Goal: Task Accomplishment & Management: Manage account settings

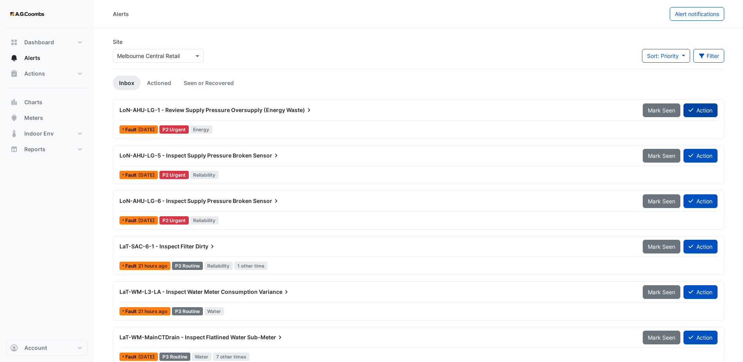
click at [709, 109] on button "Action" at bounding box center [701, 110] width 34 height 14
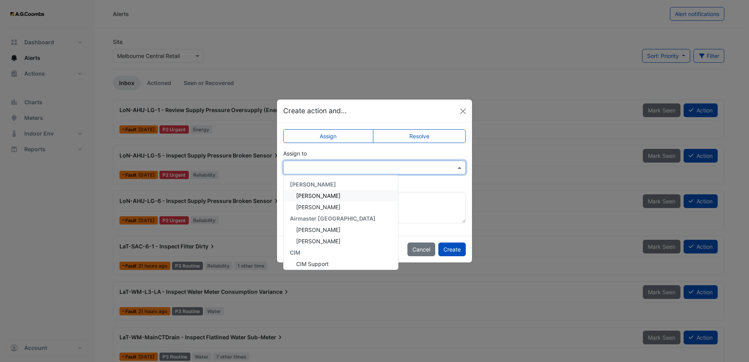
click at [374, 171] on input "text" at bounding box center [367, 168] width 158 height 8
click at [348, 195] on div "Anthony Armstrong" at bounding box center [341, 195] width 114 height 11
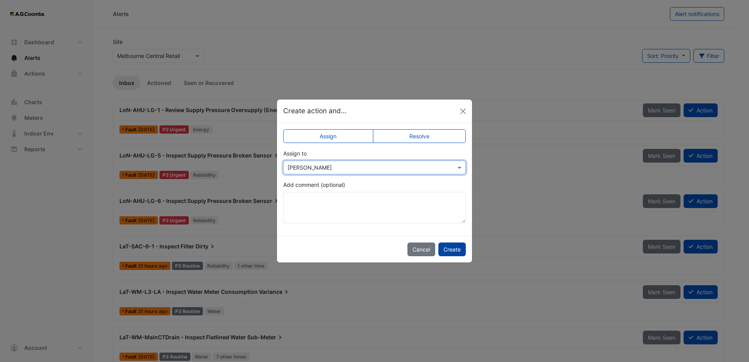
click at [452, 251] on button "Create" at bounding box center [451, 250] width 27 height 14
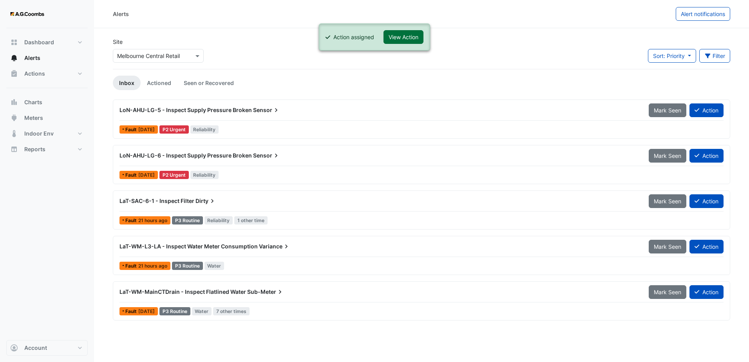
click at [401, 37] on button "View Action" at bounding box center [404, 37] width 40 height 14
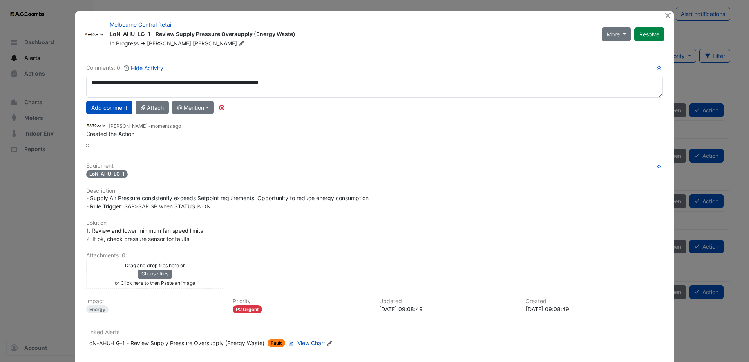
click at [326, 85] on textarea "**********" at bounding box center [374, 87] width 577 height 22
type textarea "**********"
click at [107, 105] on button "Add comment" at bounding box center [109, 108] width 46 height 14
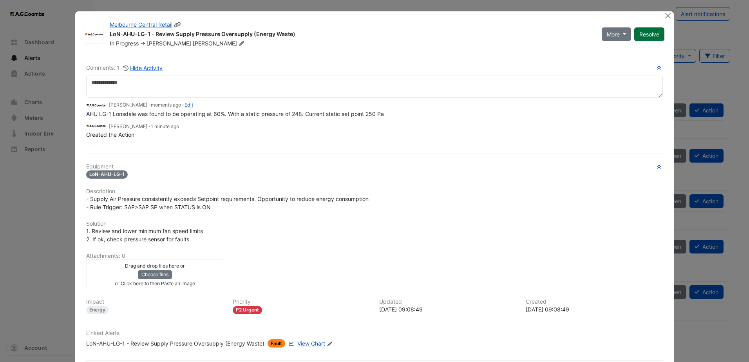
click at [646, 37] on button "Resolve" at bounding box center [649, 34] width 30 height 14
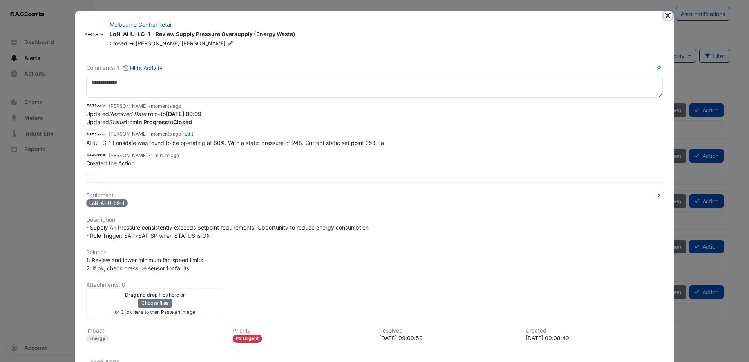
click at [664, 14] on button "Close" at bounding box center [668, 15] width 8 height 8
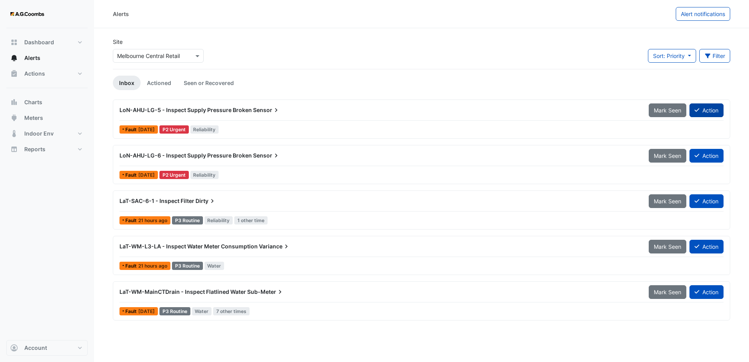
click at [706, 110] on button "Action" at bounding box center [707, 110] width 34 height 14
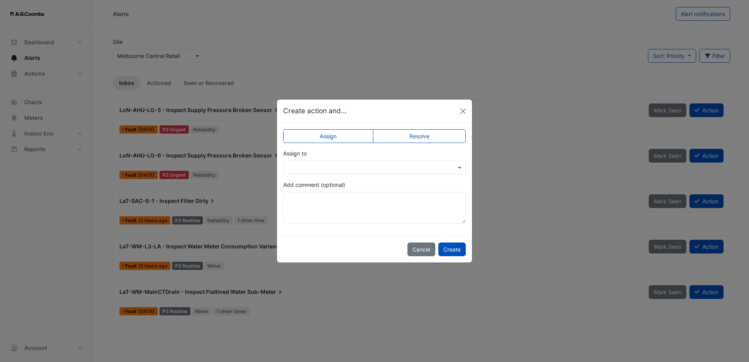
click at [408, 164] on input "text" at bounding box center [367, 168] width 158 height 8
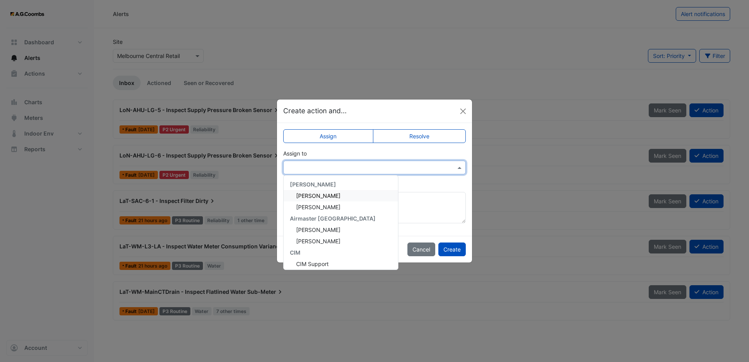
click at [352, 194] on div "Anthony Armstrong" at bounding box center [341, 195] width 114 height 11
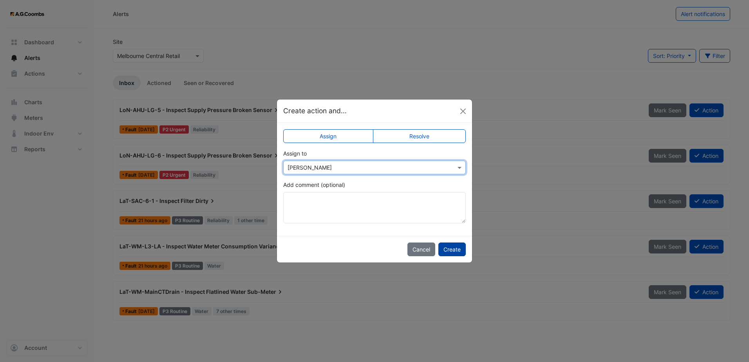
click at [457, 248] on button "Create" at bounding box center [451, 250] width 27 height 14
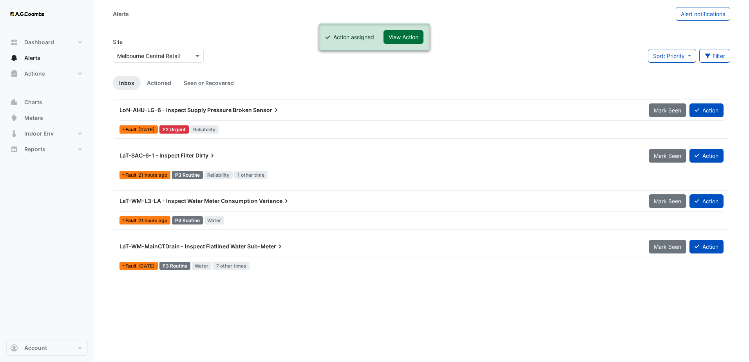
click at [410, 34] on button "View Action" at bounding box center [404, 37] width 40 height 14
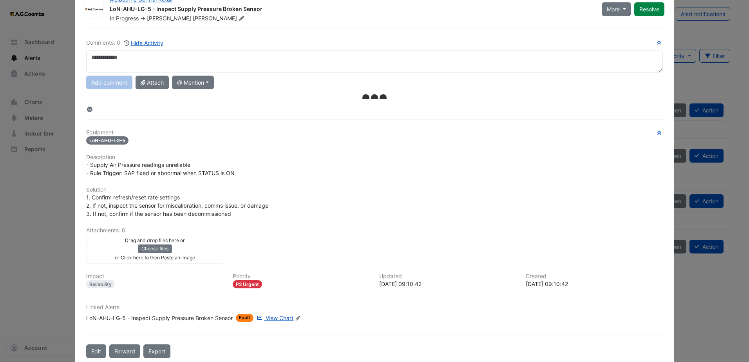
scroll to position [39, 0]
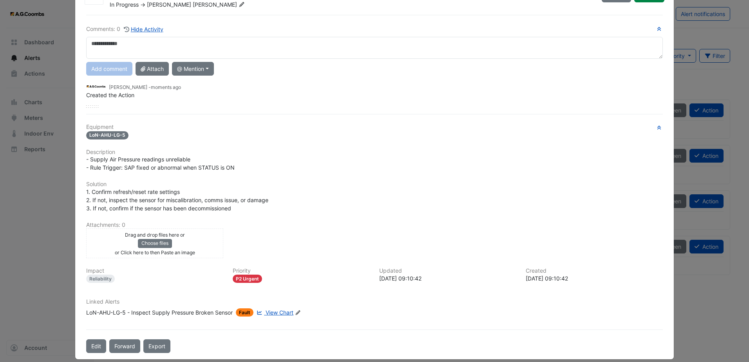
click at [274, 313] on span "View Chart" at bounding box center [280, 312] width 28 height 7
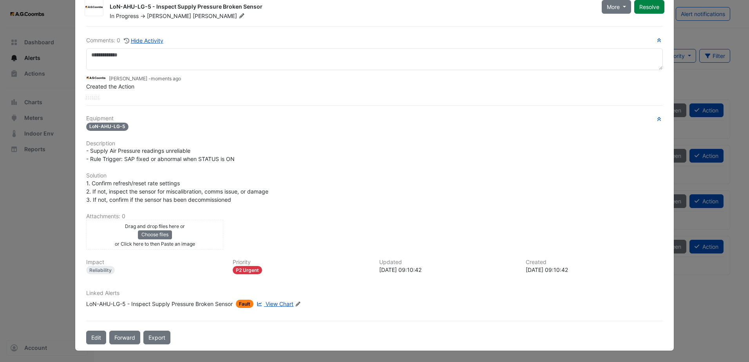
scroll to position [27, 0]
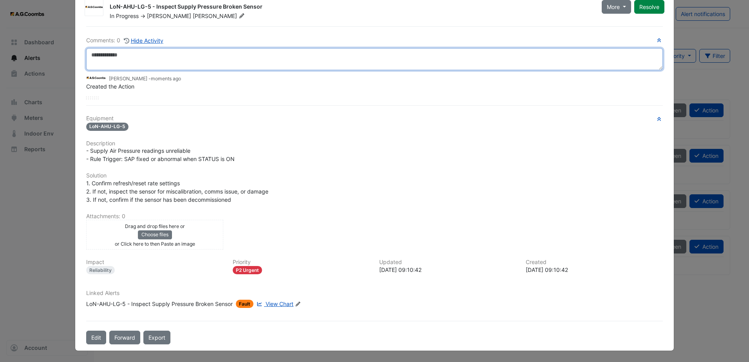
click at [195, 56] on textarea at bounding box center [374, 59] width 577 height 22
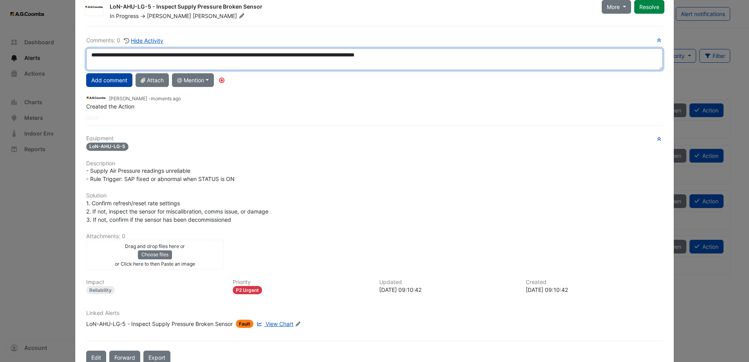
type textarea "**********"
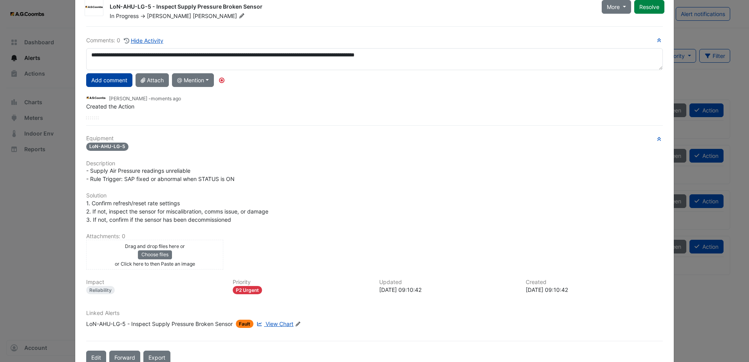
click at [106, 79] on button "Add comment" at bounding box center [109, 80] width 46 height 14
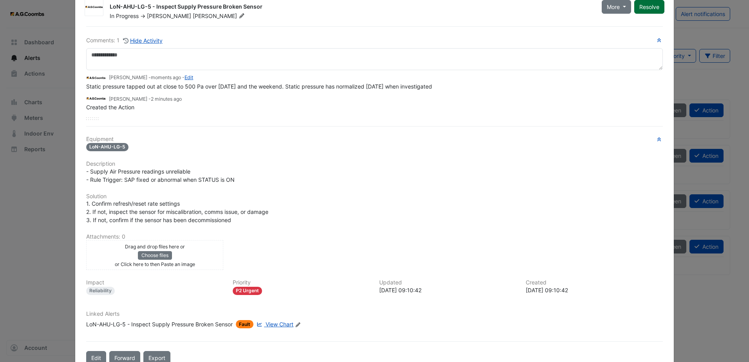
click at [644, 8] on button "Resolve" at bounding box center [649, 7] width 30 height 14
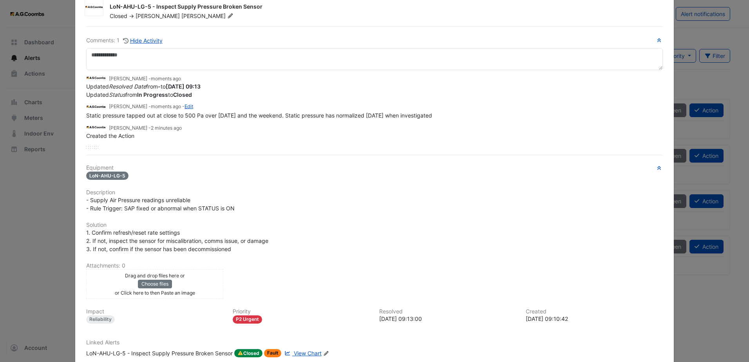
scroll to position [0, 0]
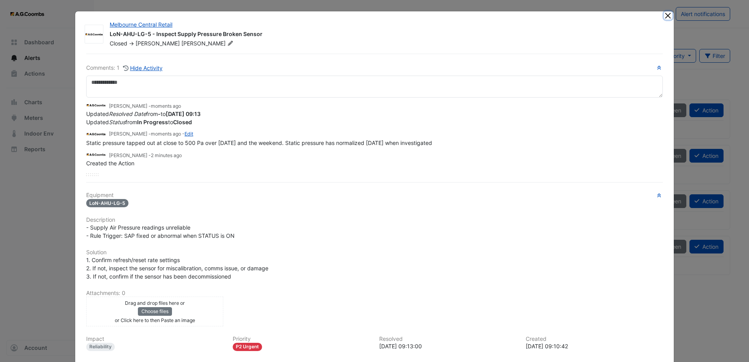
click at [665, 17] on button "Close" at bounding box center [668, 15] width 8 height 8
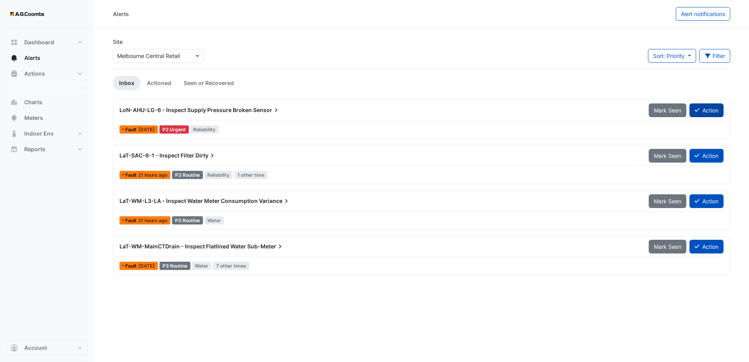
click at [714, 110] on button "Action" at bounding box center [707, 110] width 34 height 14
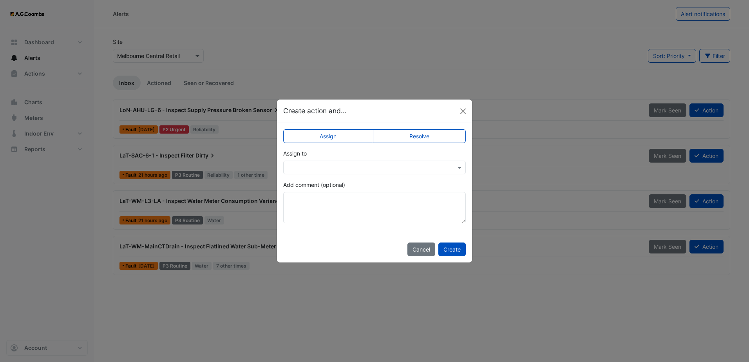
click at [376, 168] on input "text" at bounding box center [367, 168] width 158 height 8
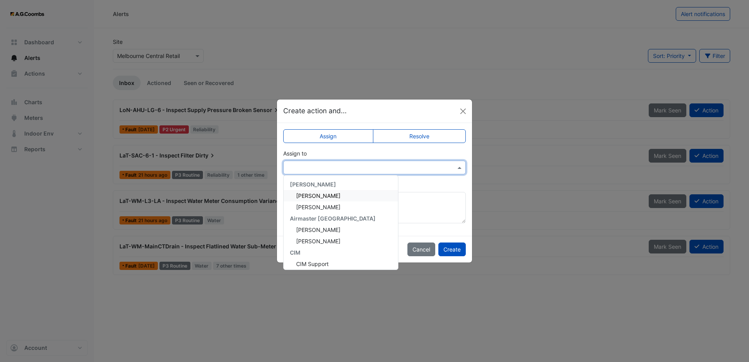
click at [353, 197] on div "Anthony Armstrong" at bounding box center [341, 195] width 114 height 11
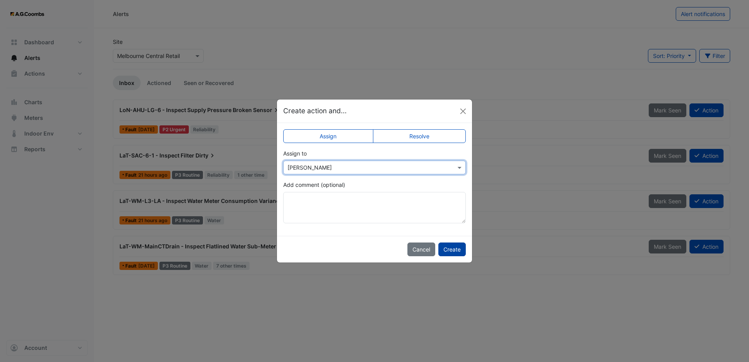
click at [456, 253] on button "Create" at bounding box center [451, 250] width 27 height 14
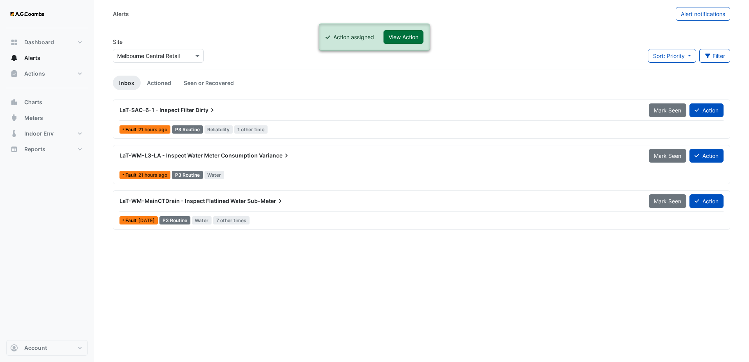
click at [406, 38] on button "View Action" at bounding box center [404, 37] width 40 height 14
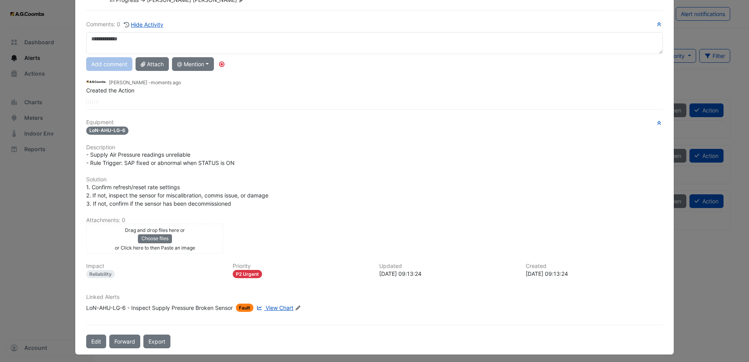
scroll to position [47, 0]
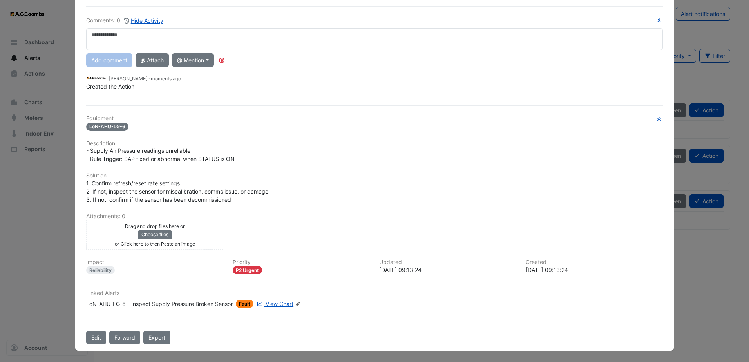
click at [277, 306] on span "View Chart" at bounding box center [280, 303] width 28 height 7
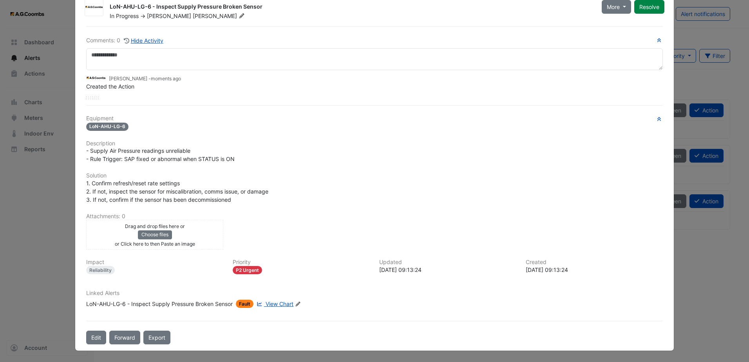
scroll to position [27, 0]
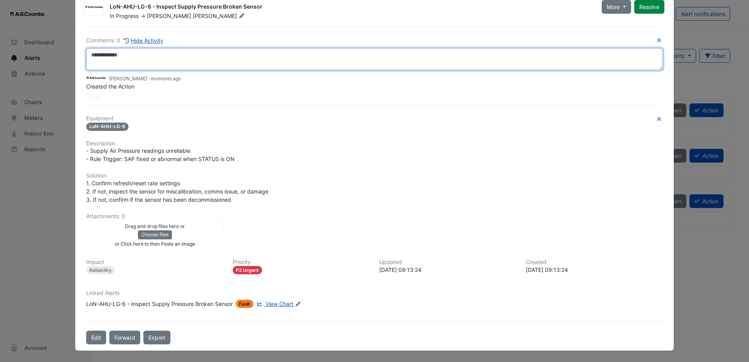
click at [202, 57] on textarea at bounding box center [374, 59] width 577 height 22
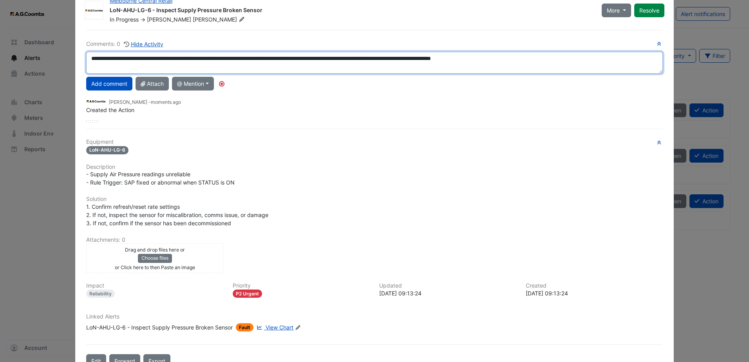
scroll to position [47, 0]
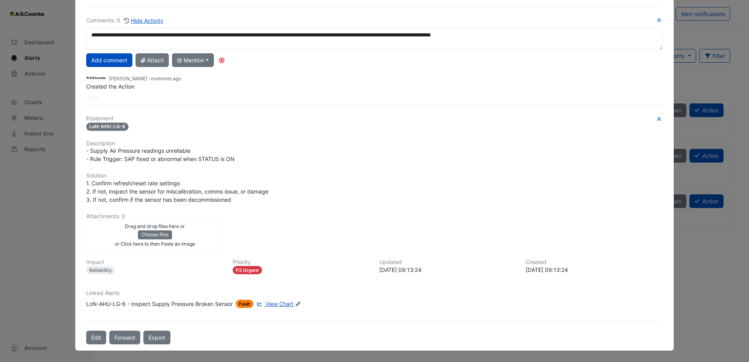
click at [286, 304] on span "View Chart" at bounding box center [280, 303] width 28 height 7
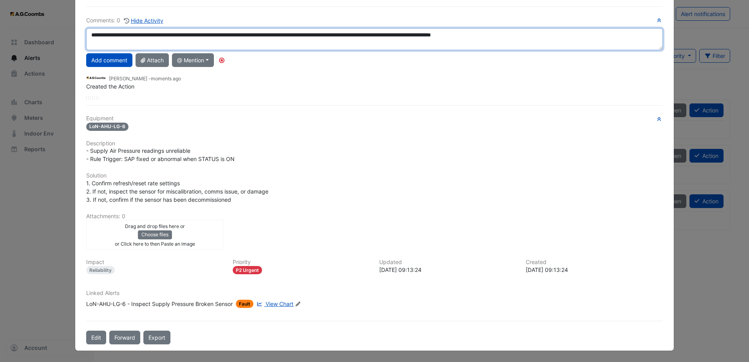
click at [554, 36] on textarea "**********" at bounding box center [374, 39] width 577 height 22
type textarea "**********"
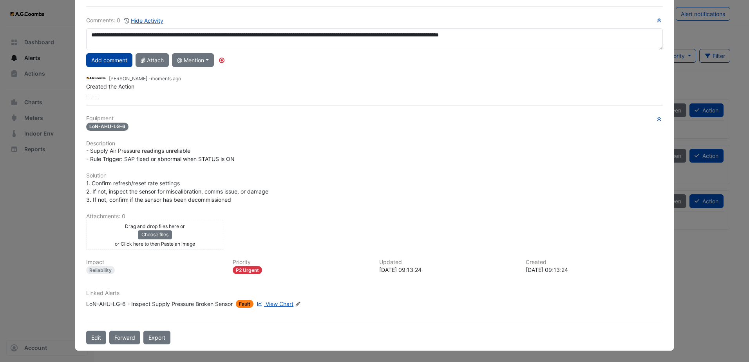
click at [112, 62] on button "Add comment" at bounding box center [109, 60] width 46 height 14
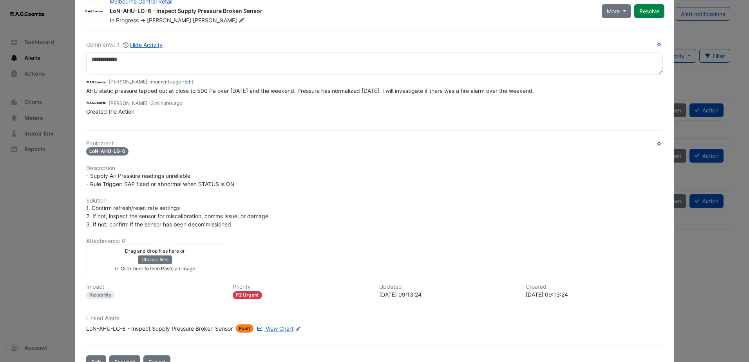
scroll to position [0, 0]
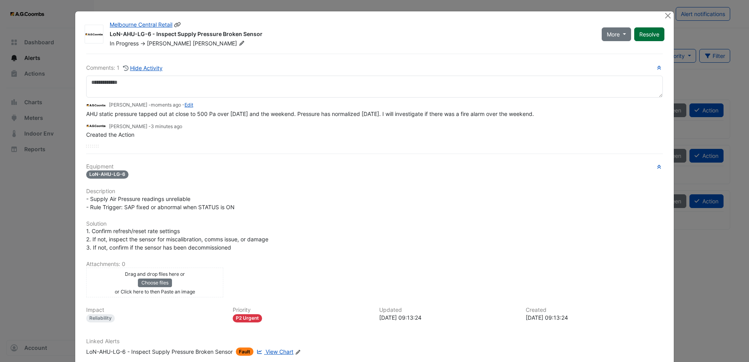
click at [646, 36] on button "Resolve" at bounding box center [649, 34] width 30 height 14
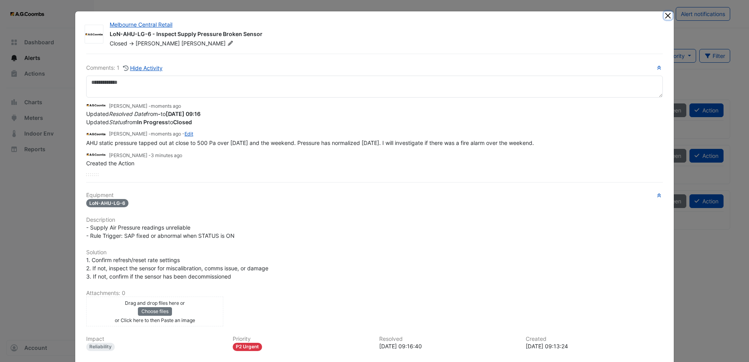
click at [666, 15] on button "Close" at bounding box center [668, 15] width 8 height 8
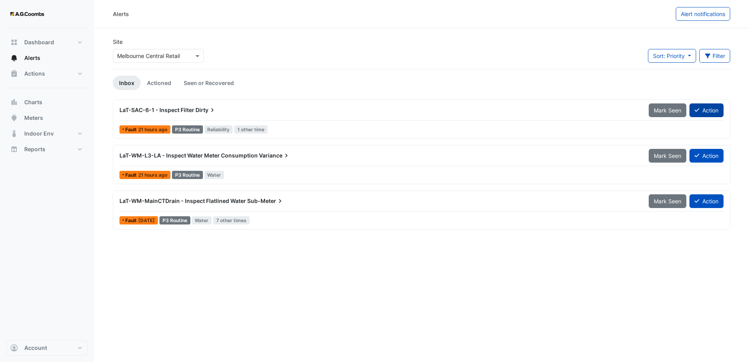
click at [706, 110] on button "Action" at bounding box center [707, 110] width 34 height 14
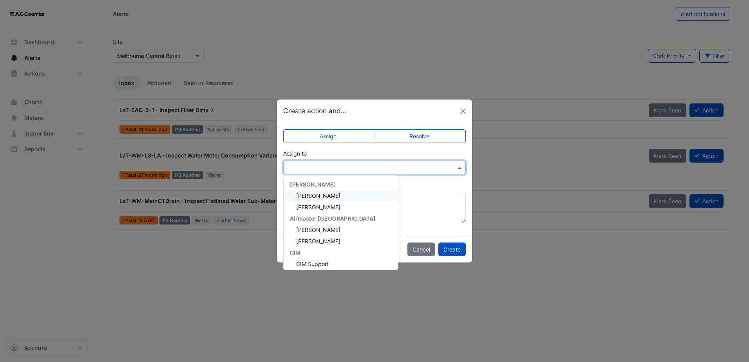
click at [397, 165] on input "text" at bounding box center [367, 168] width 158 height 8
click at [362, 194] on div "Anthony Armstrong" at bounding box center [341, 195] width 114 height 11
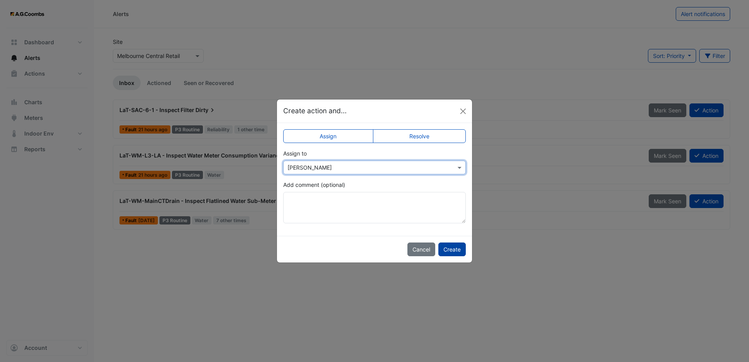
click at [452, 247] on button "Create" at bounding box center [451, 250] width 27 height 14
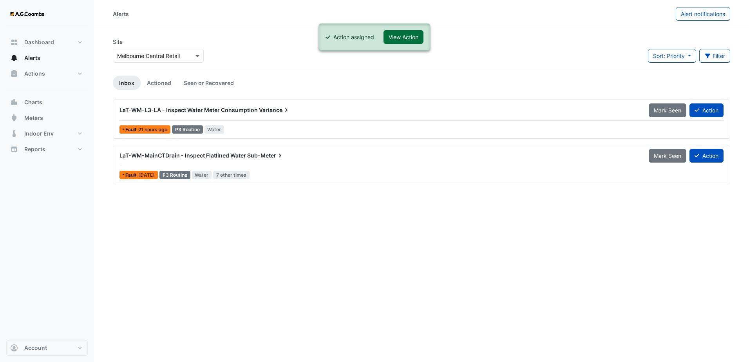
click at [422, 36] on button "View Action" at bounding box center [404, 37] width 40 height 14
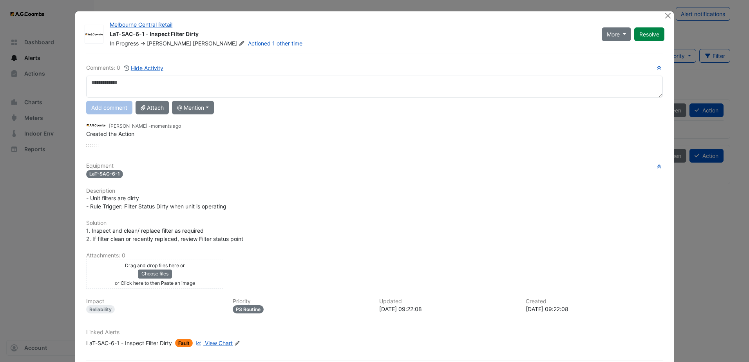
click at [224, 344] on span "View Chart" at bounding box center [219, 343] width 28 height 7
